Goal: Information Seeking & Learning: Learn about a topic

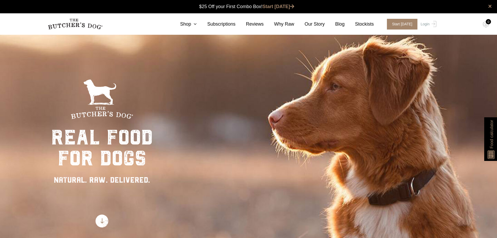
click at [88, 24] on img at bounding box center [75, 24] width 55 height 11
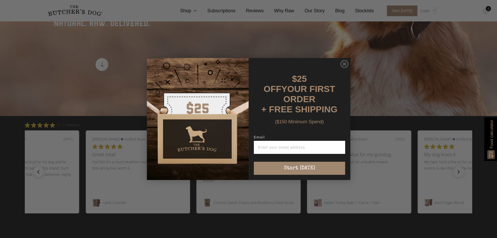
scroll to position [157, 0]
click at [344, 65] on circle "Close dialog" at bounding box center [344, 64] width 8 height 8
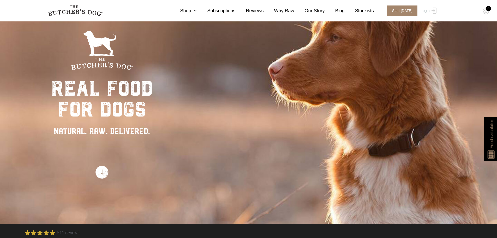
scroll to position [0, 0]
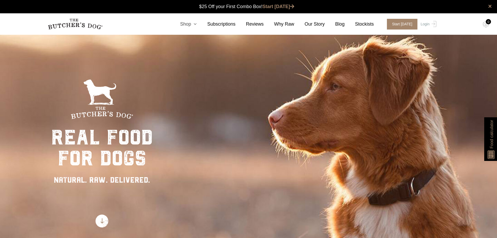
click at [197, 24] on icon at bounding box center [194, 24] width 6 height 5
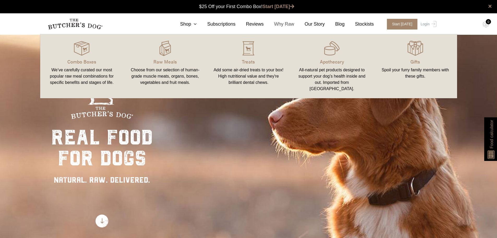
click at [294, 23] on link "Why Raw" at bounding box center [279, 24] width 31 height 7
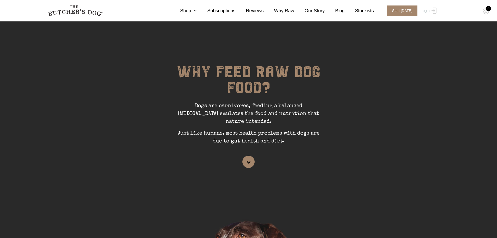
scroll to position [52, 0]
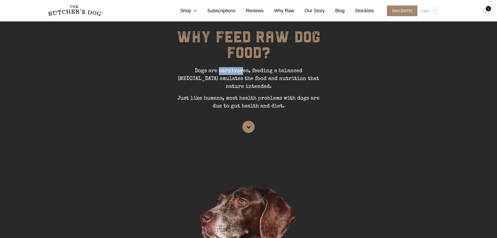
drag, startPoint x: 207, startPoint y: 71, endPoint x: 296, endPoint y: 81, distance: 89.8
click at [292, 81] on p "Dogs are carnivores, feeding a balanced [MEDICAL_DATA] emulates the food and nu…" at bounding box center [248, 80] width 157 height 27
click at [333, 150] on section "WHY FEED RAW DOG FOOD? Dogs are carnivores, feeding a balanced [MEDICAL_DATA] e…" at bounding box center [248, 238] width 497 height 513
click at [246, 121] on link at bounding box center [248, 127] width 12 height 12
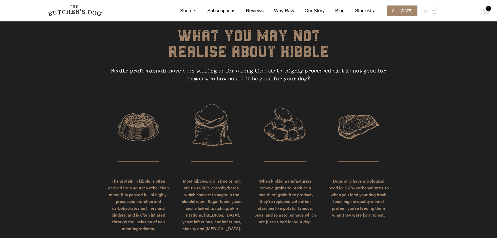
scroll to position [1270, 0]
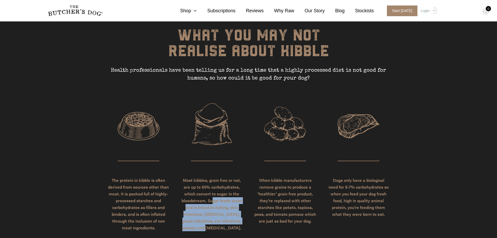
drag, startPoint x: 213, startPoint y: 173, endPoint x: 229, endPoint y: 204, distance: 34.4
click at [229, 204] on p "Most kibbles, grain free or not, are up to 50% carbohydrates, which convert to …" at bounding box center [211, 196] width 69 height 70
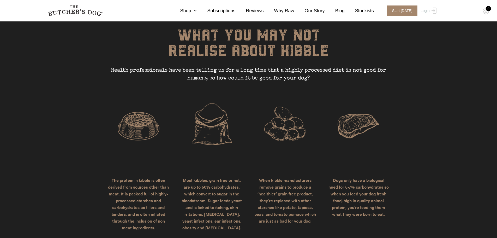
click at [259, 212] on section "WHAT YOU MAY NOT REALISE ABOUT KIBBLE Health professionals have been telling us…" at bounding box center [248, 136] width 497 height 271
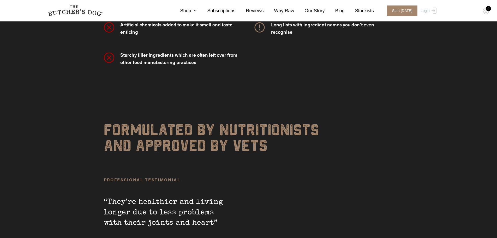
scroll to position [1688, 0]
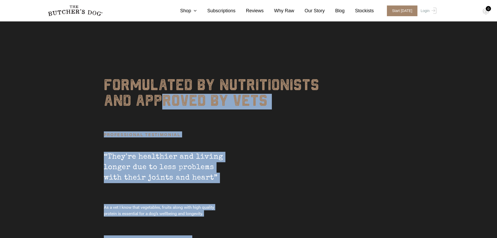
drag, startPoint x: 152, startPoint y: 76, endPoint x: 283, endPoint y: 90, distance: 132.5
click at [284, 90] on div "Formulated by nutritionists and approved by vets PROFESSIONAL TESTIMONIAL “They…" at bounding box center [249, 163] width 290 height 255
click at [276, 109] on div "PROFESSIONAL TESTIMONIAL “They're healthier and living longer due to less probl…" at bounding box center [249, 200] width 290 height 182
click at [57, 110] on section "Formulated by nutritionists and approved by vets PROFESSIONAL TESTIMONIAL “They…" at bounding box center [248, 163] width 497 height 255
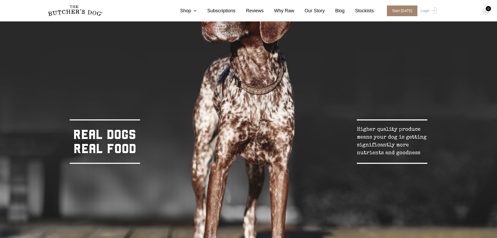
scroll to position [261, 0]
